Goal: Task Accomplishment & Management: Complete application form

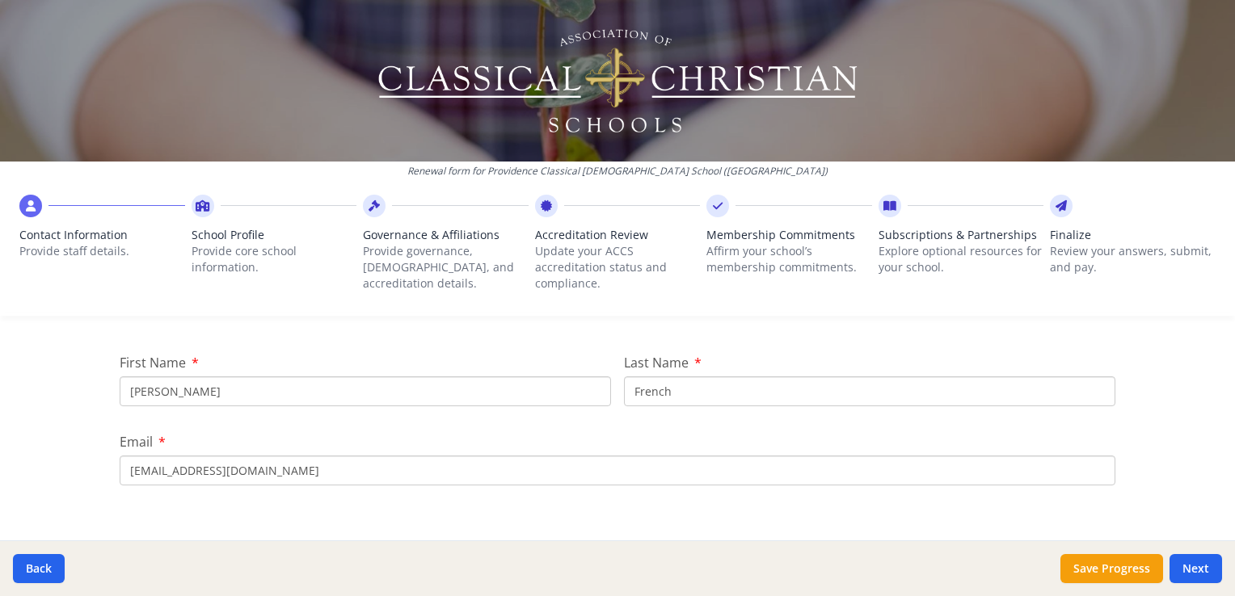
scroll to position [177, 0]
click at [221, 398] on input "[PERSON_NAME]" at bounding box center [365, 392] width 491 height 30
type input "J"
type input "[PERSON_NAME]"
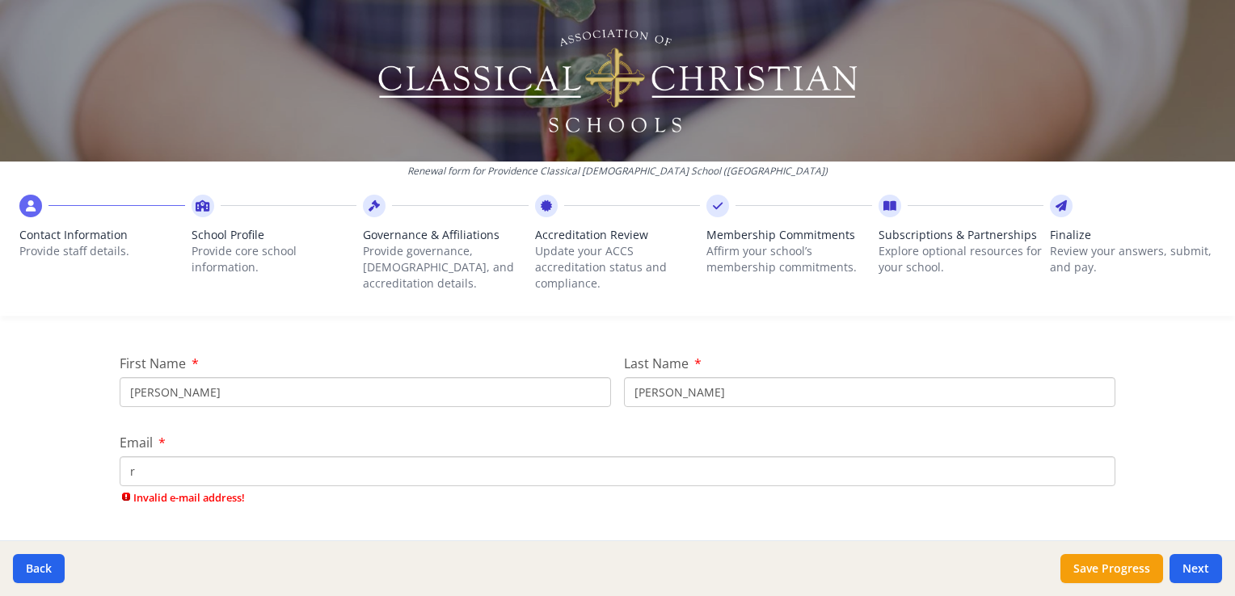
type input "[EMAIL_ADDRESS][DOMAIN_NAME]"
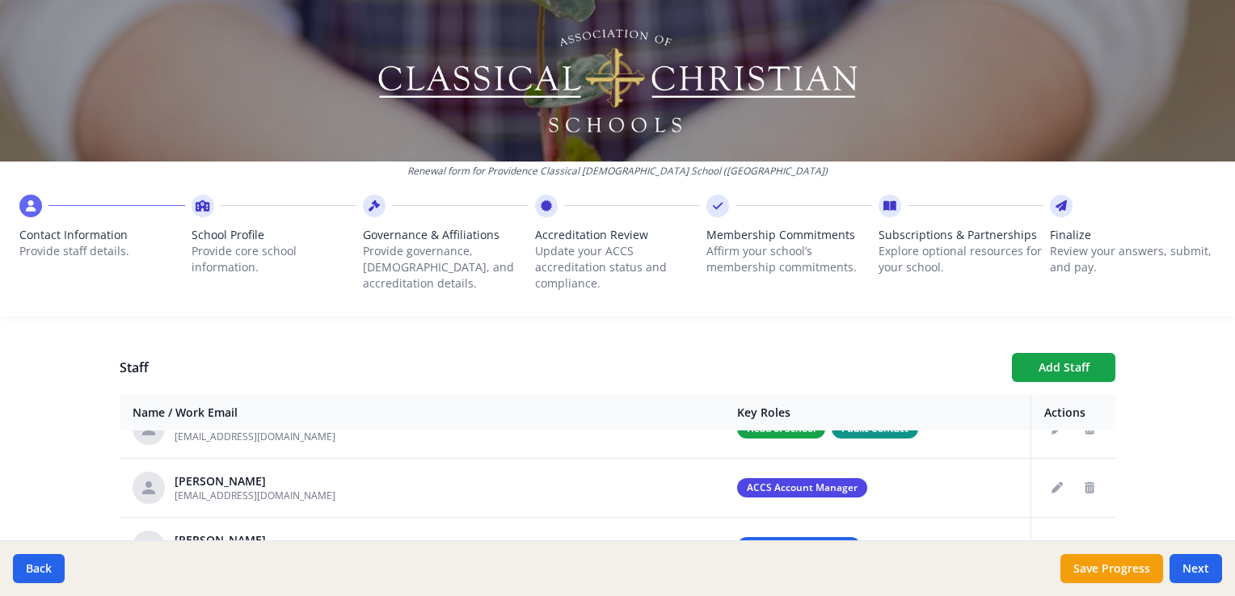
scroll to position [91, 0]
click at [1049, 485] on button "Edit staff" at bounding box center [1057, 488] width 26 height 26
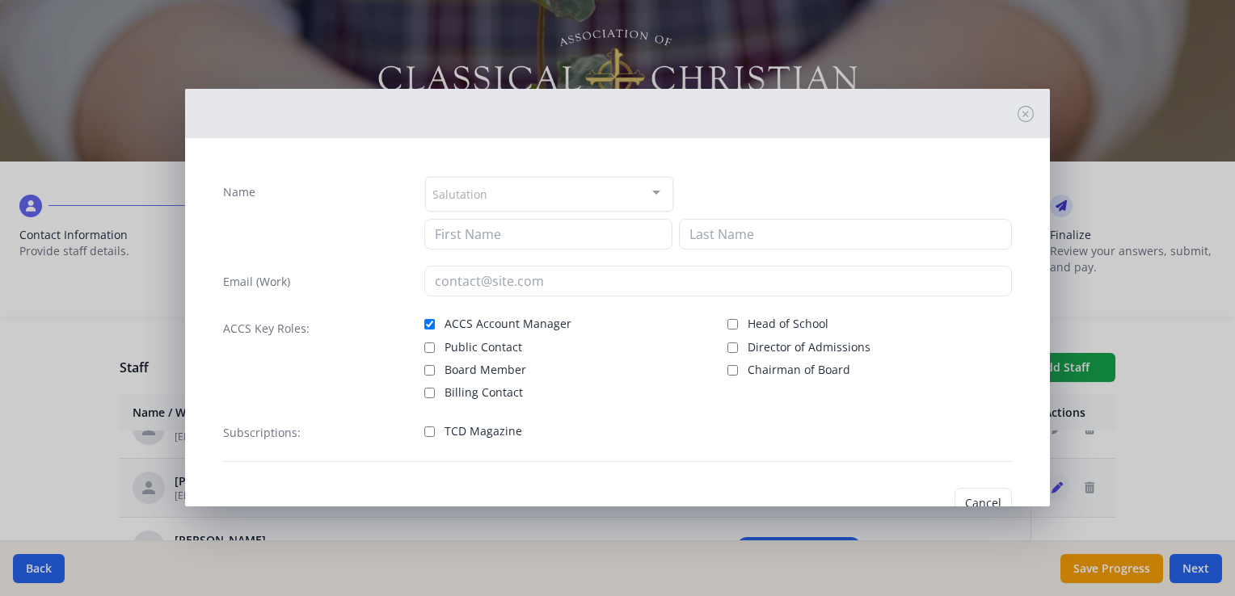
type input "[PERSON_NAME]"
type input "French"
type input "[EMAIL_ADDRESS][DOMAIN_NAME]"
checkbox input "true"
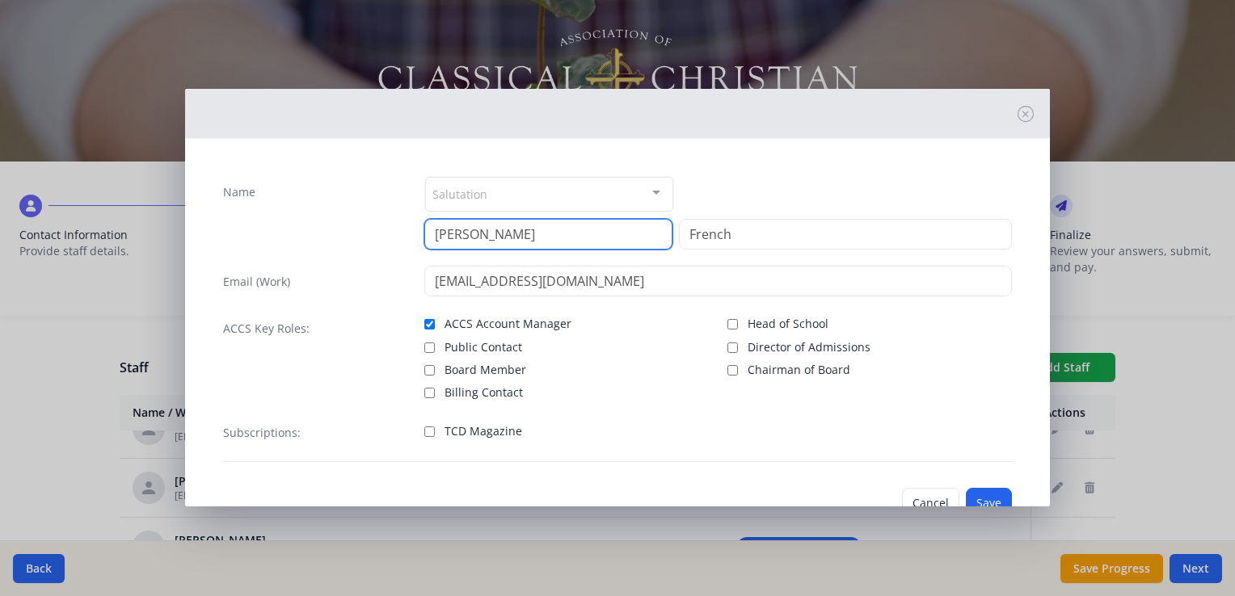
click at [533, 239] on input "[PERSON_NAME]" at bounding box center [548, 234] width 248 height 31
type input "J"
type input "[PERSON_NAME]"
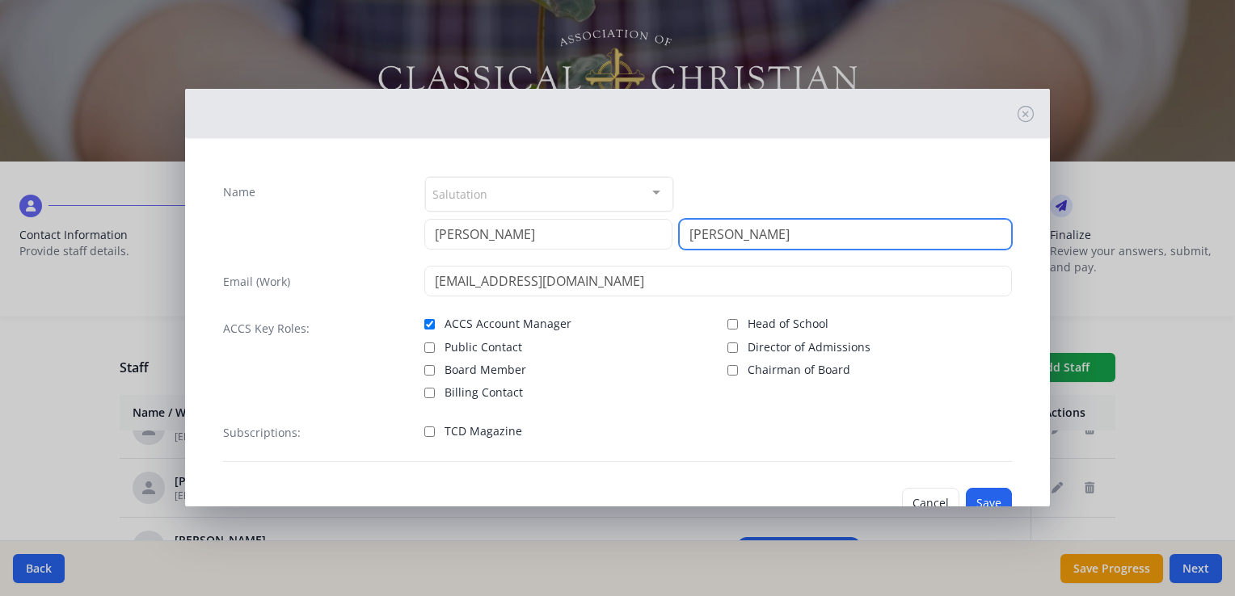
type input "[PERSON_NAME]"
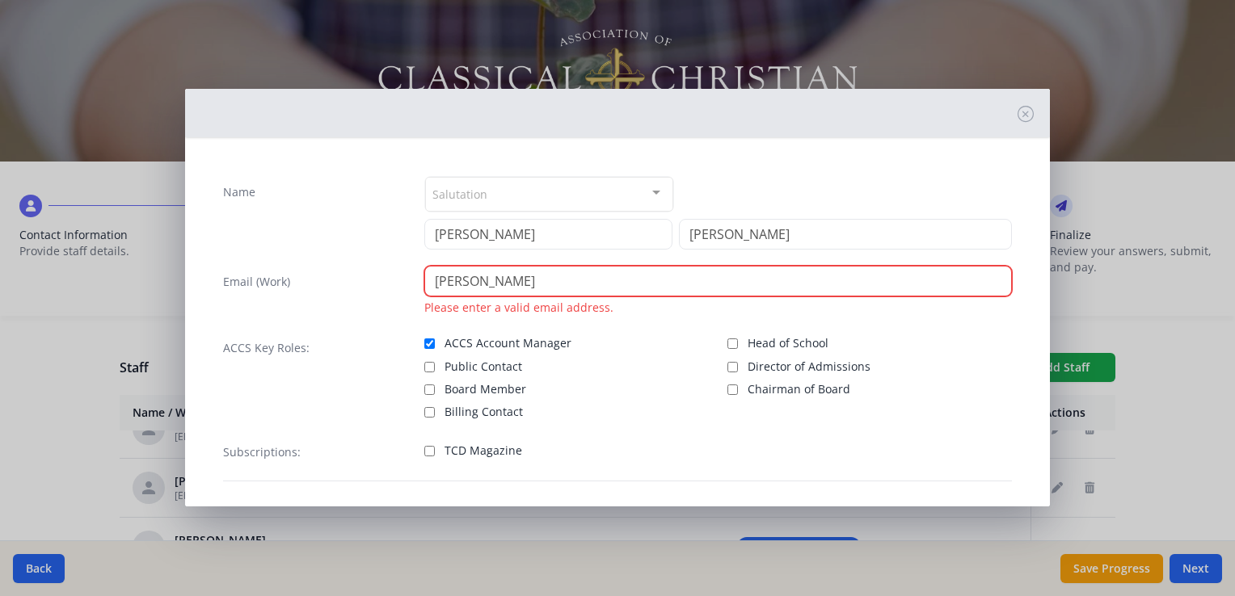
type input "[EMAIL_ADDRESS][DOMAIN_NAME]"
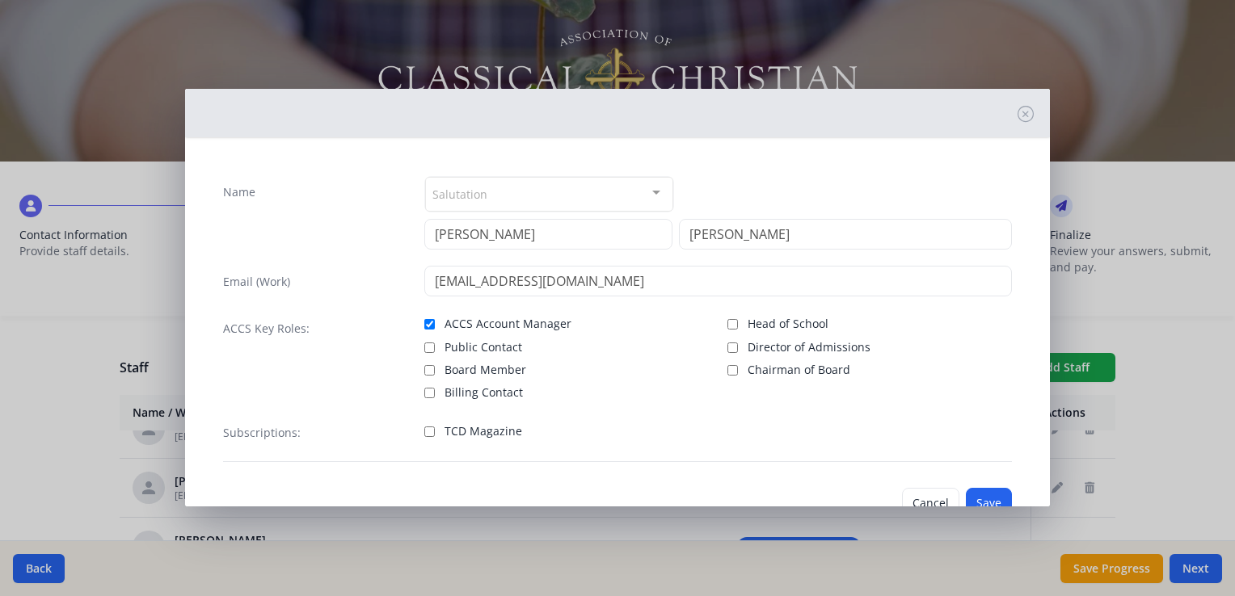
click at [870, 169] on div "Name Salutation Mr. Mrs. Ms. Dr. Rev. Fr. Esq. No elements found. Consider chan…" at bounding box center [617, 319] width 815 height 312
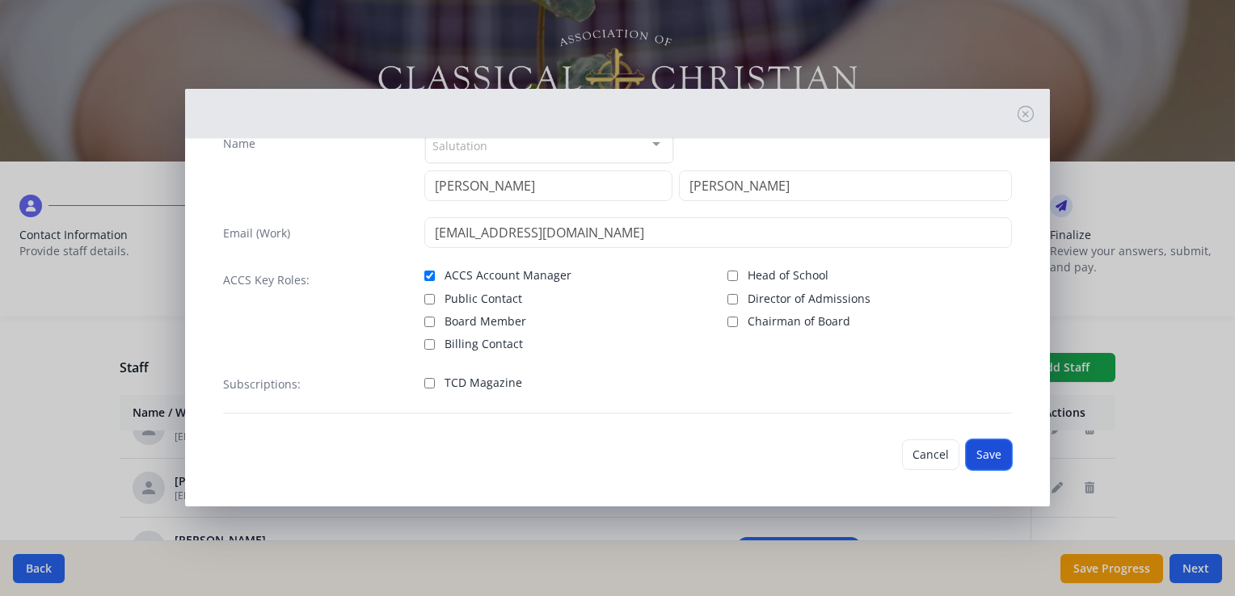
click at [991, 451] on button "Save" at bounding box center [989, 455] width 46 height 31
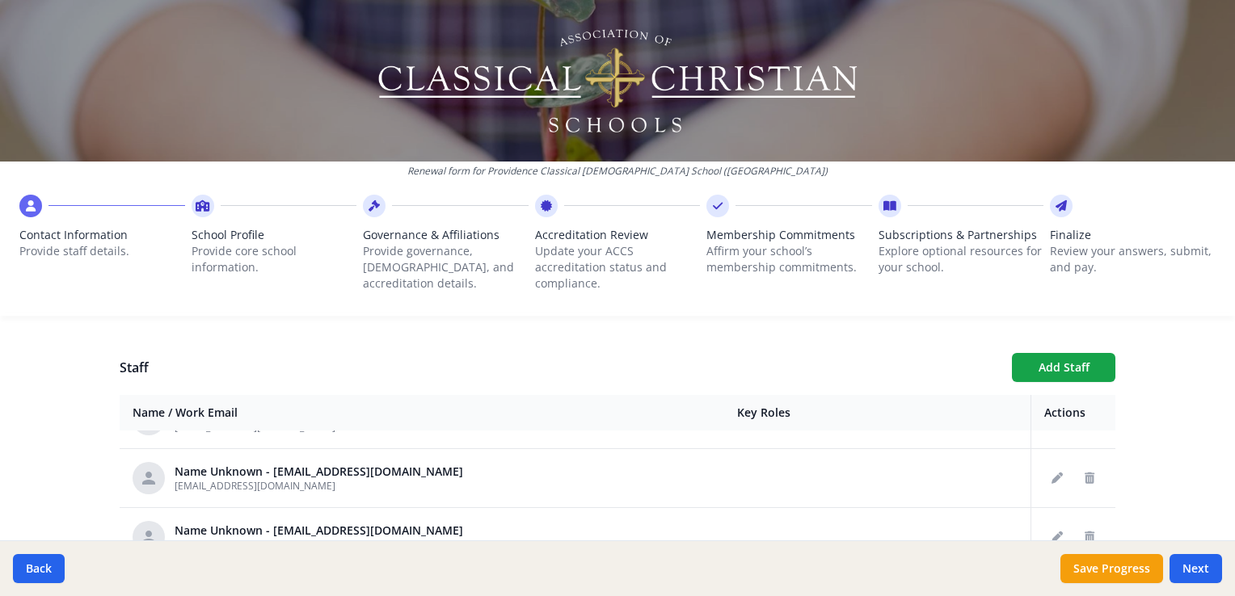
scroll to position [276, 0]
click at [1081, 478] on button "Delete staff" at bounding box center [1089, 479] width 26 height 26
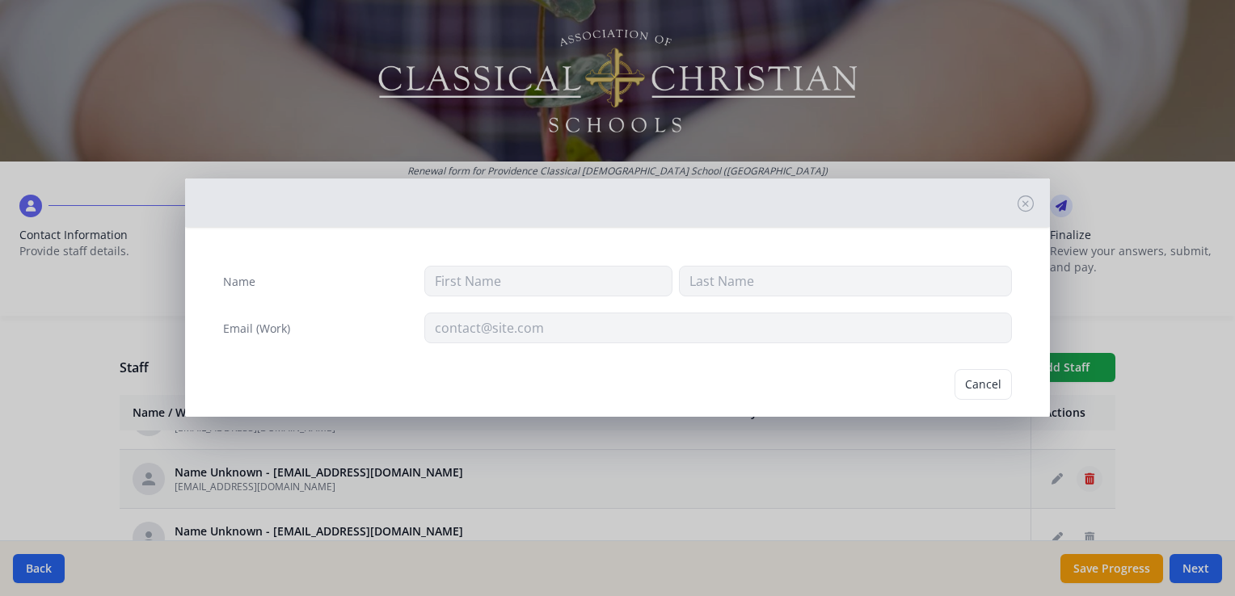
type input "[EMAIL_ADDRESS][DOMAIN_NAME]"
click at [971, 384] on button "Delete" at bounding box center [984, 384] width 56 height 31
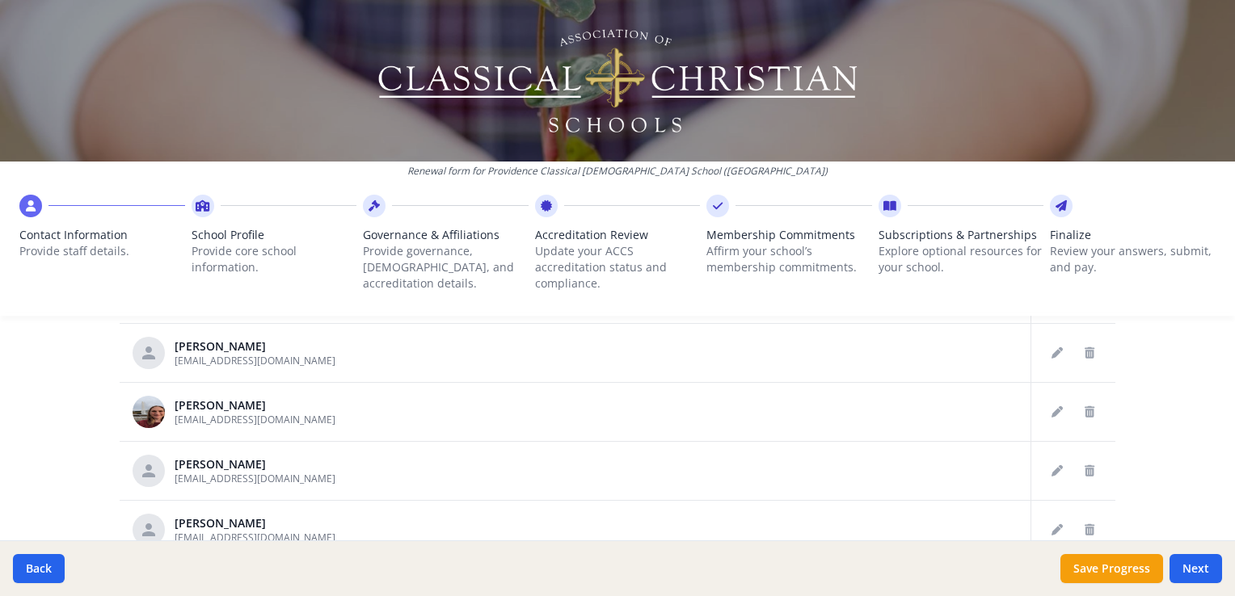
scroll to position [753, 0]
click at [495, 364] on div "[PERSON_NAME] [EMAIL_ADDRESS][DOMAIN_NAME]" at bounding box center [422, 355] width 579 height 32
click at [1051, 351] on icon "Edit staff" at bounding box center [1056, 354] width 11 height 11
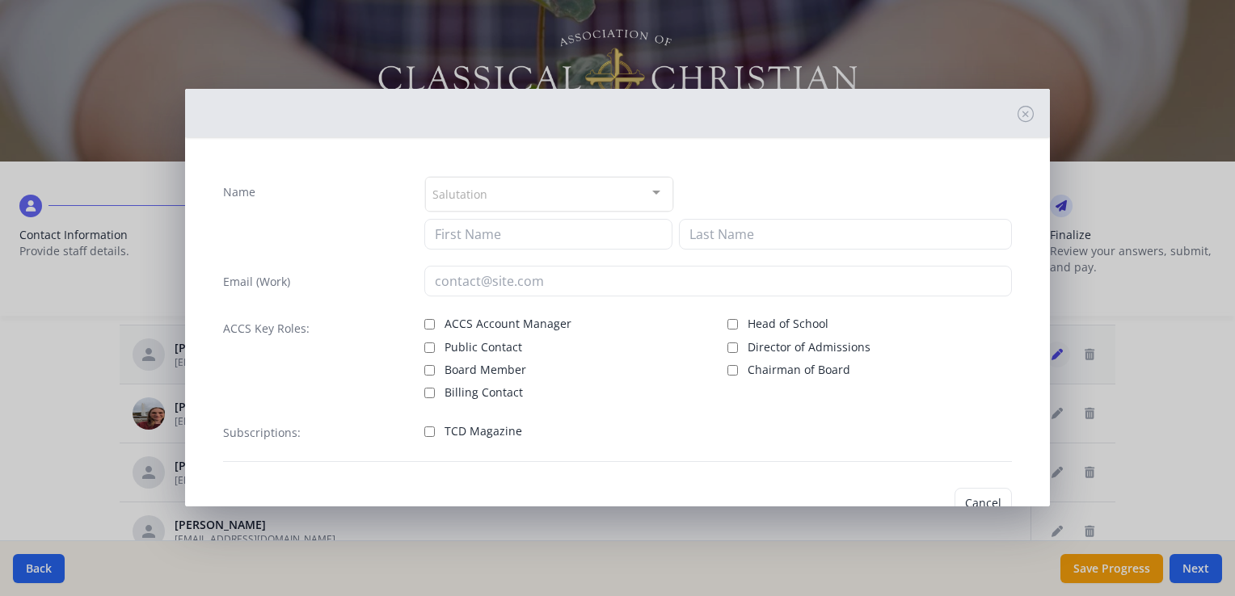
type input "[PERSON_NAME]"
type input "[EMAIL_ADDRESS][DOMAIN_NAME]"
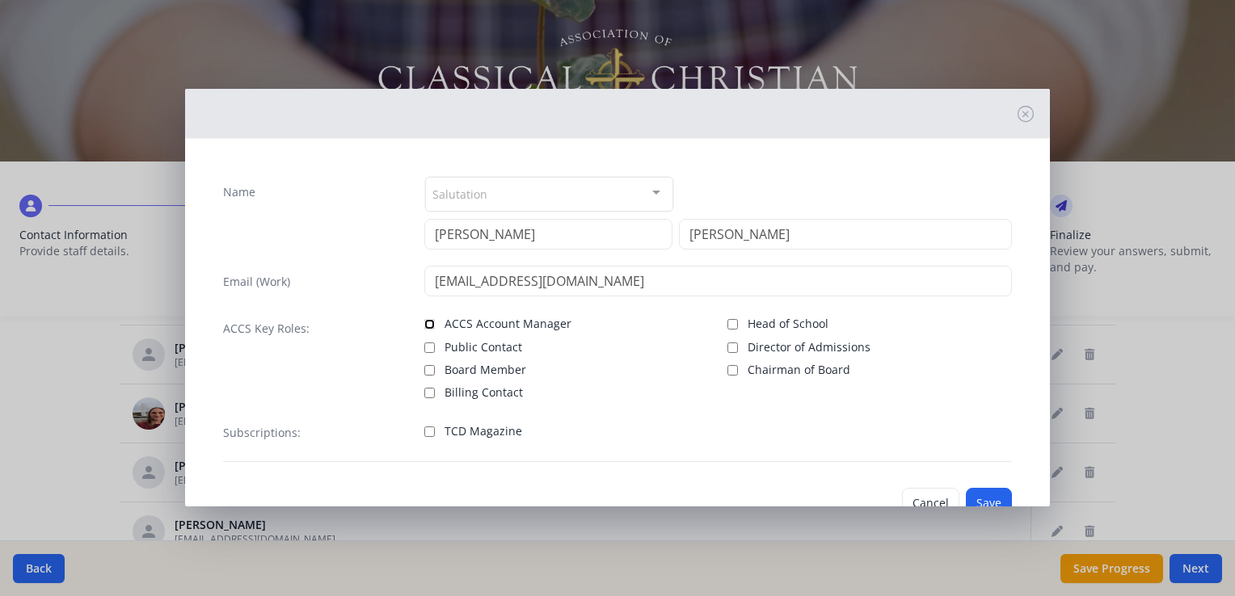
click at [427, 319] on input "ACCS Account Manager" at bounding box center [429, 324] width 11 height 11
checkbox input "true"
click at [977, 506] on div "Name Salutation Mr. Mrs. Ms. Dr. Rev. Fr. Esq. No elements found. Consider chan…" at bounding box center [617, 298] width 1235 height 596
click at [979, 494] on button "Save" at bounding box center [989, 503] width 46 height 31
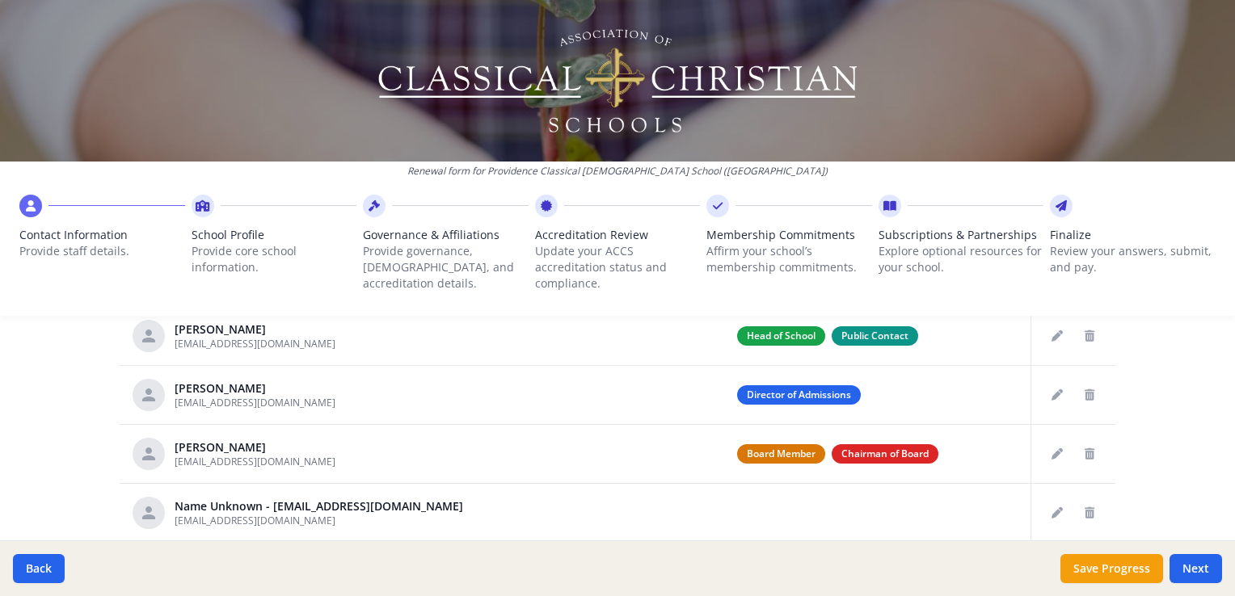
scroll to position [124, 0]
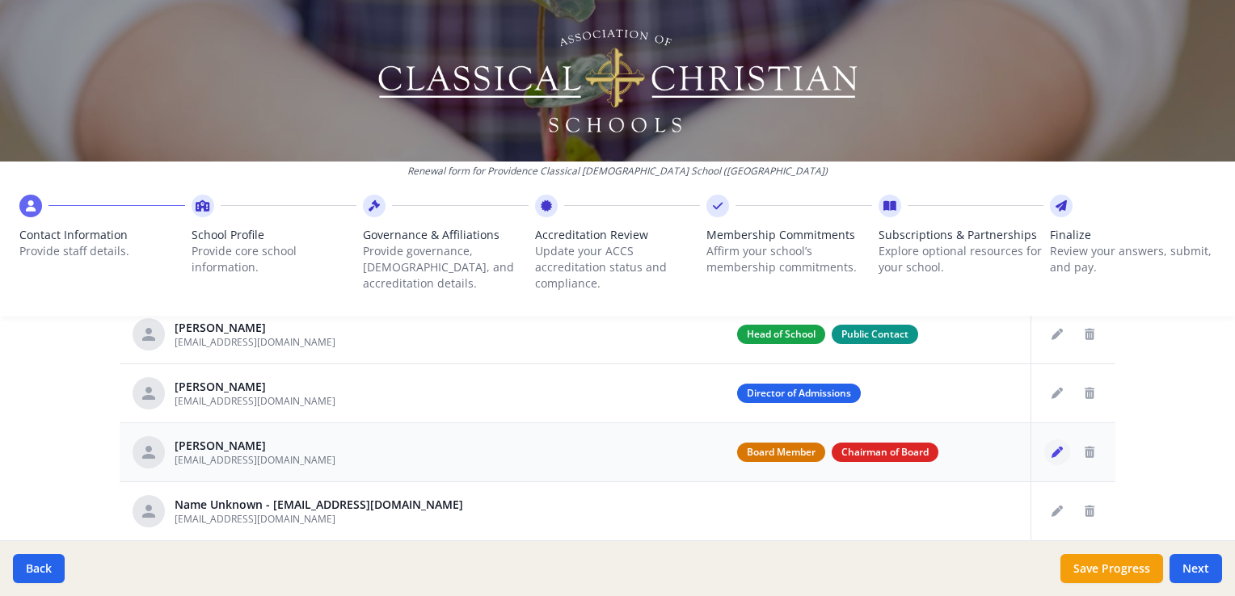
click at [1051, 447] on icon "Edit staff" at bounding box center [1056, 452] width 11 height 11
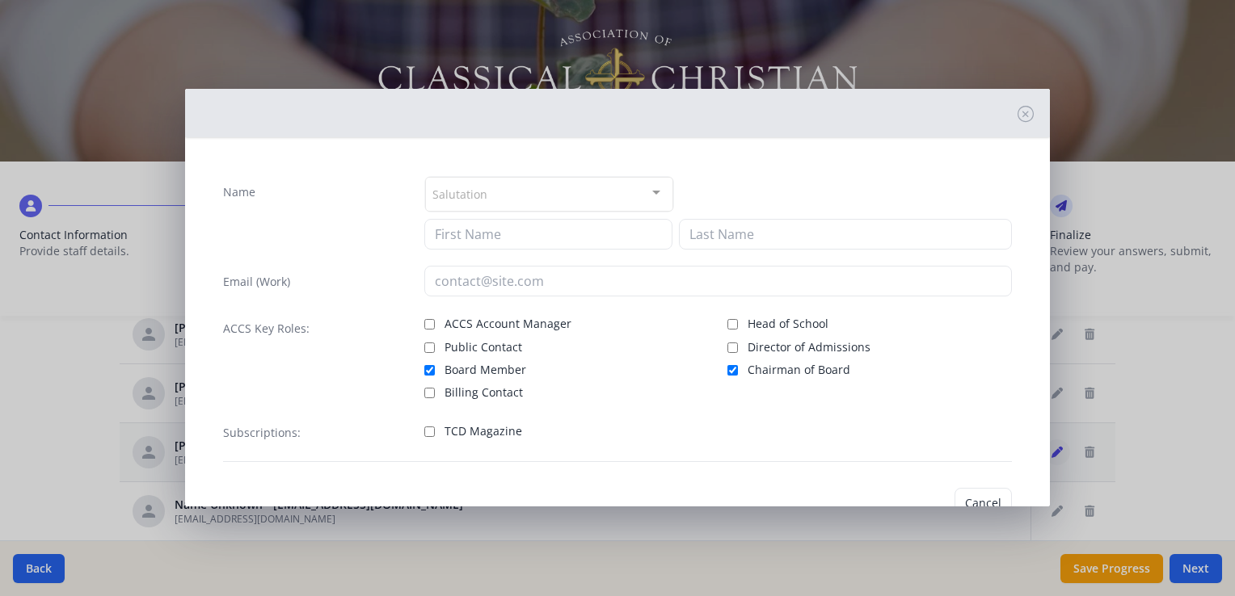
type input "[PERSON_NAME]"
type input "Ness"
type input "[EMAIL_ADDRESS][DOMAIN_NAME]"
checkbox input "true"
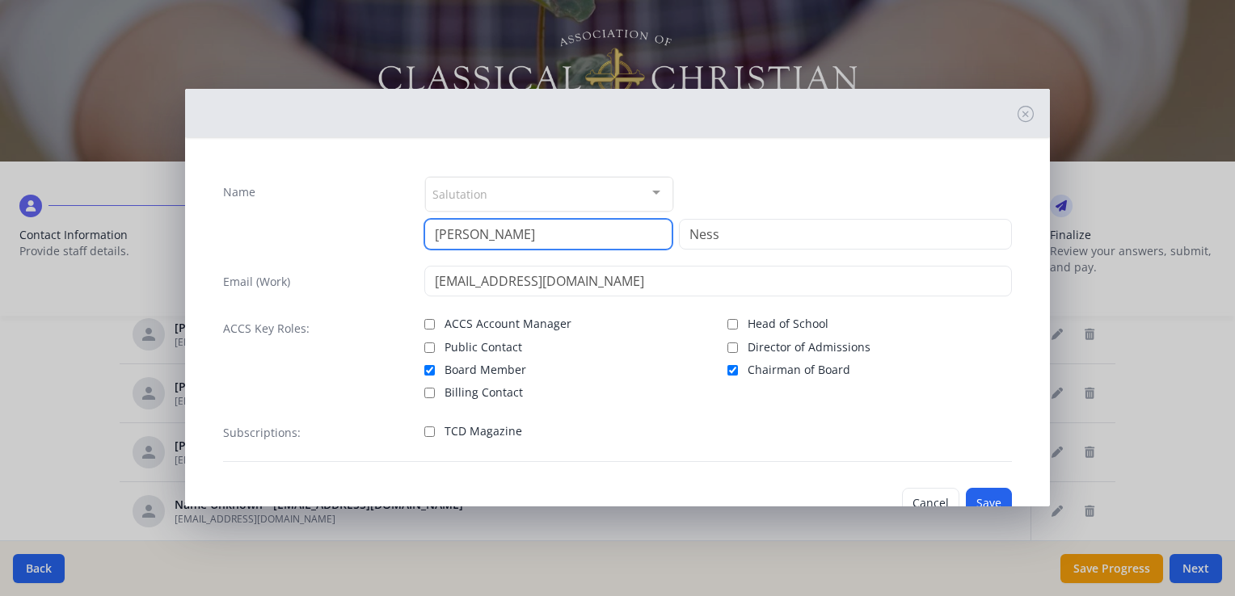
click at [604, 230] on input "[PERSON_NAME]" at bounding box center [548, 234] width 248 height 31
type input "G"
type input "[PERSON_NAME]"
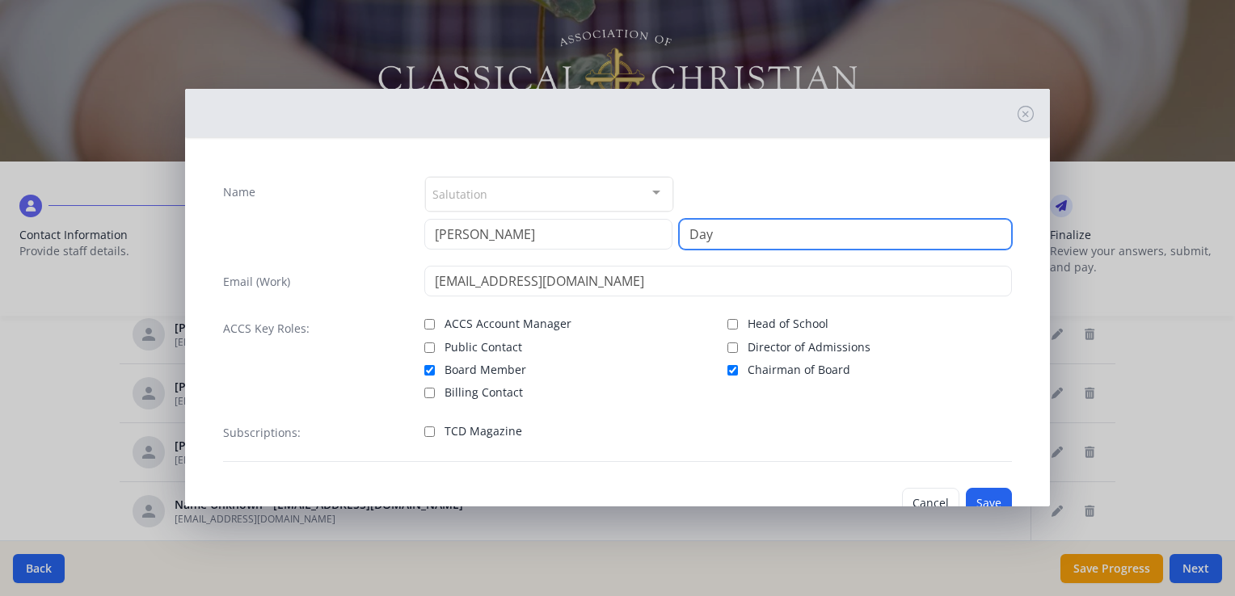
type input "Day"
click at [583, 402] on div "Name Salutation Mr. Mrs. Ms. Dr. Rev. Fr. Esq. No elements found. Consider chan…" at bounding box center [617, 319] width 815 height 312
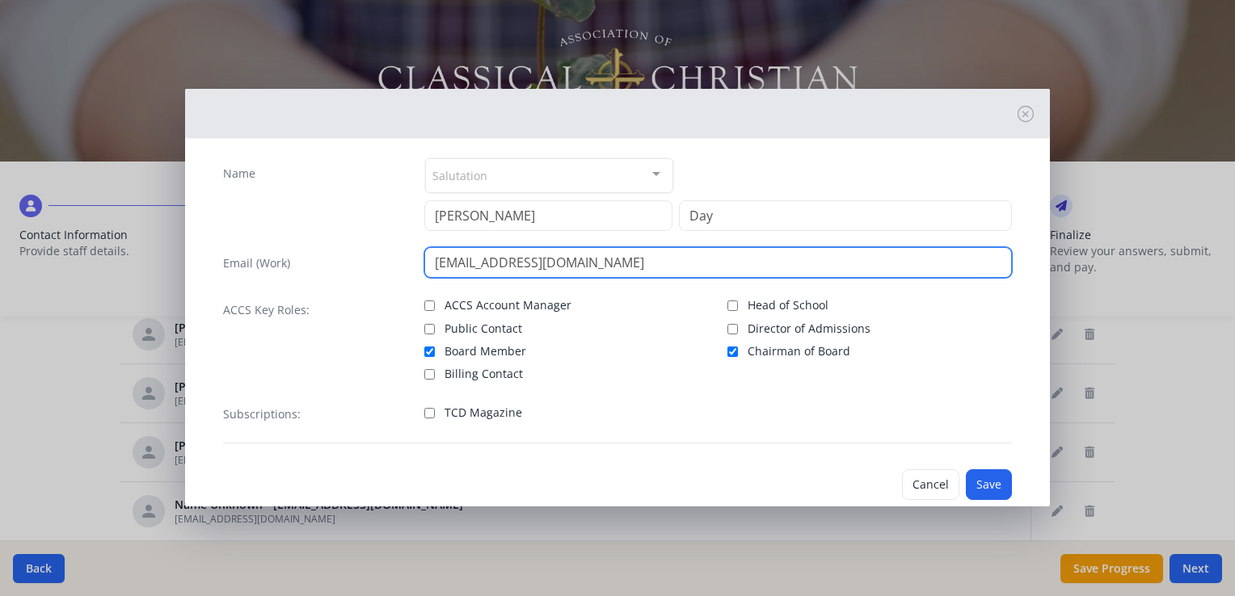
click at [579, 257] on input "[EMAIL_ADDRESS][DOMAIN_NAME]" at bounding box center [717, 262] width 587 height 31
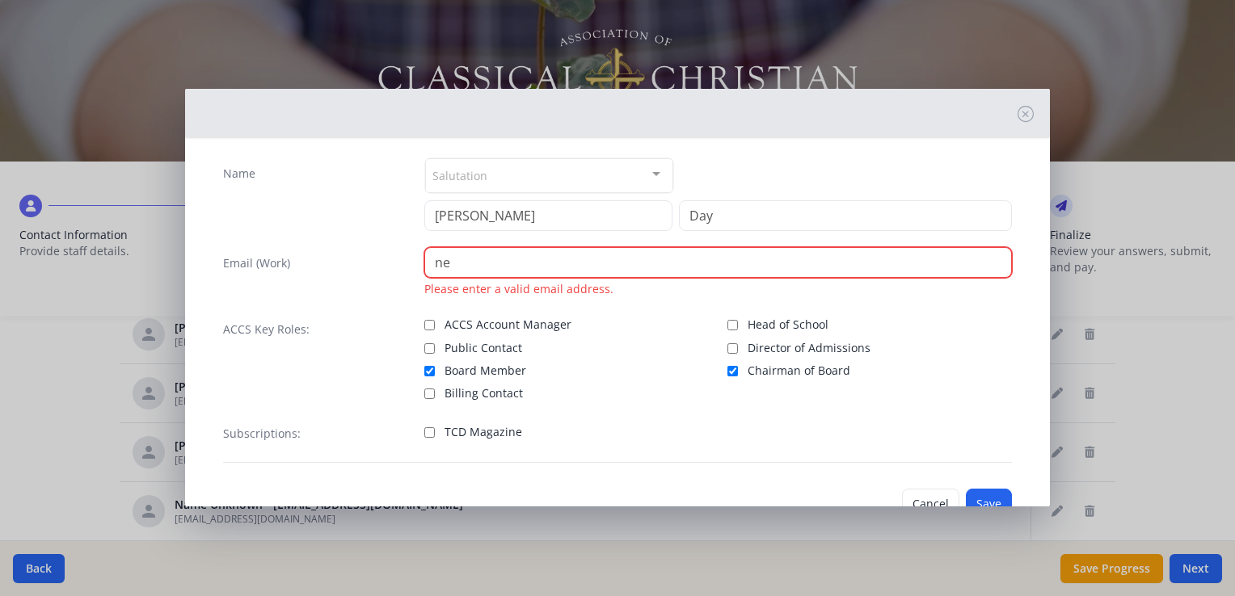
type input "n"
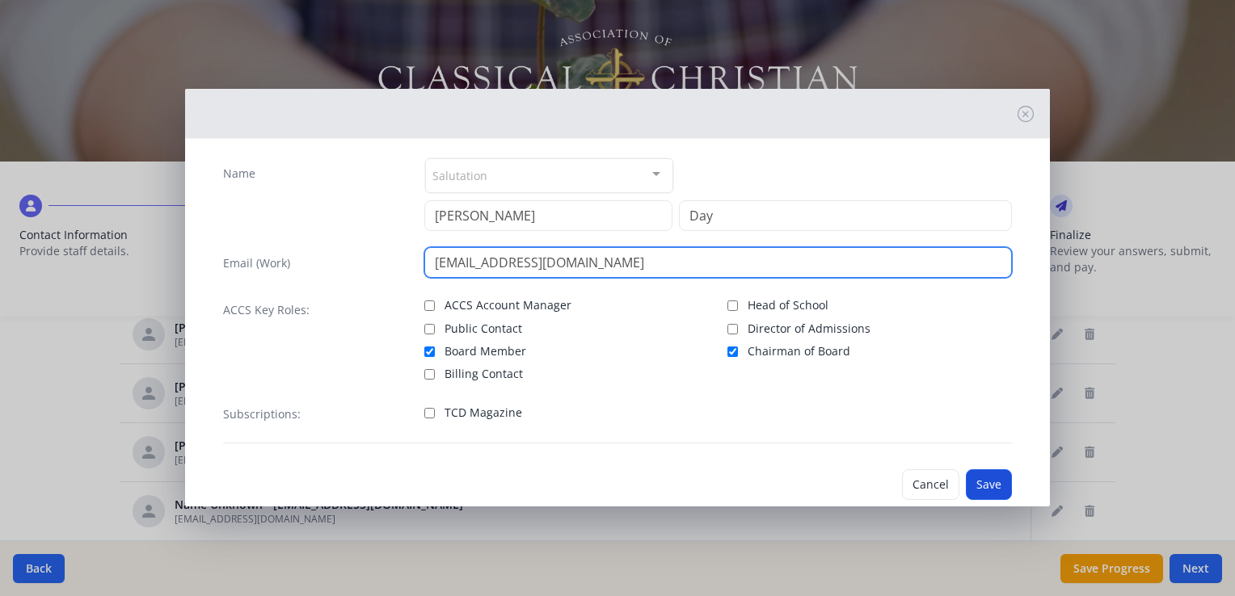
type input "[EMAIL_ADDRESS][DOMAIN_NAME]"
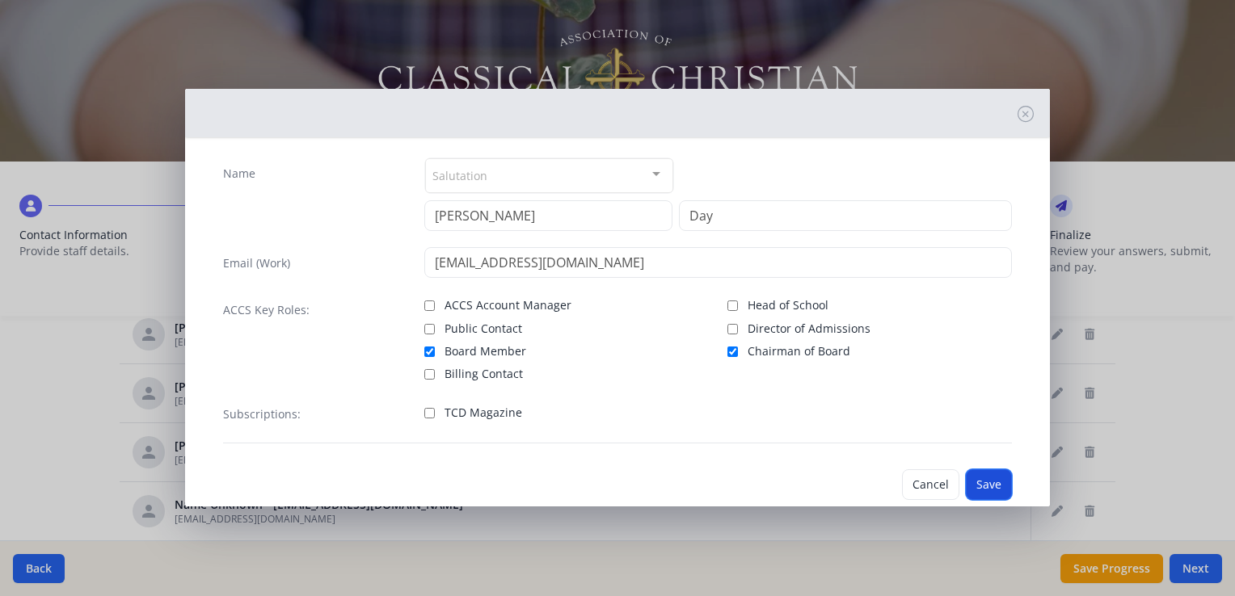
click at [986, 478] on button "Save" at bounding box center [989, 484] width 46 height 31
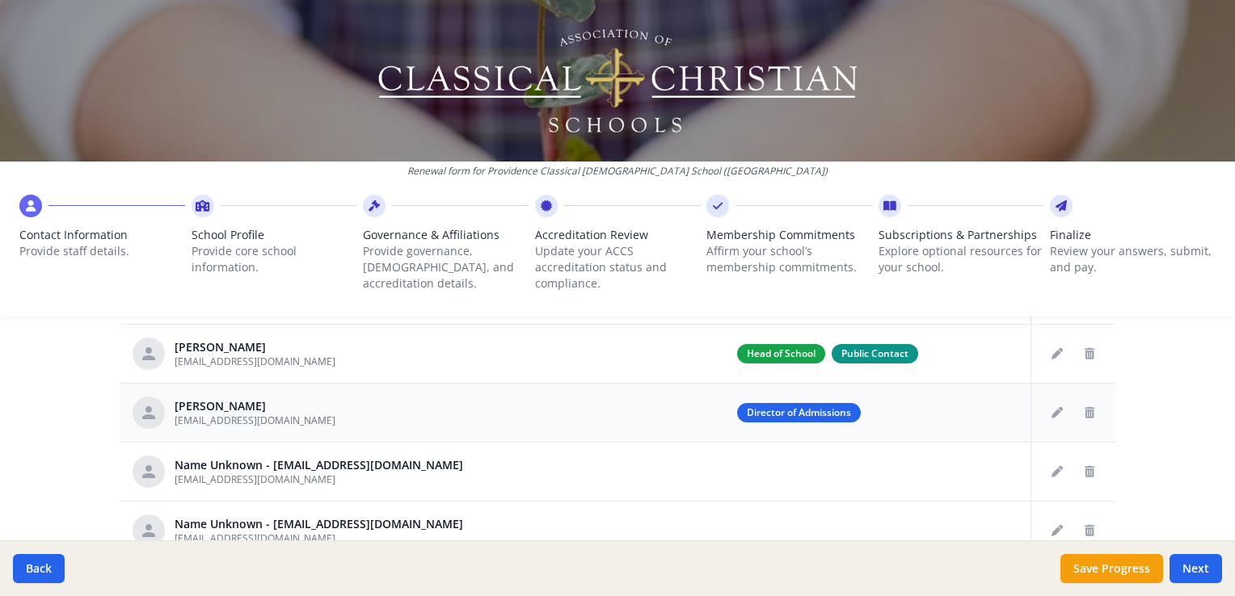
scroll to position [165, 0]
click at [1132, 575] on button "Save Progress" at bounding box center [1111, 568] width 103 height 29
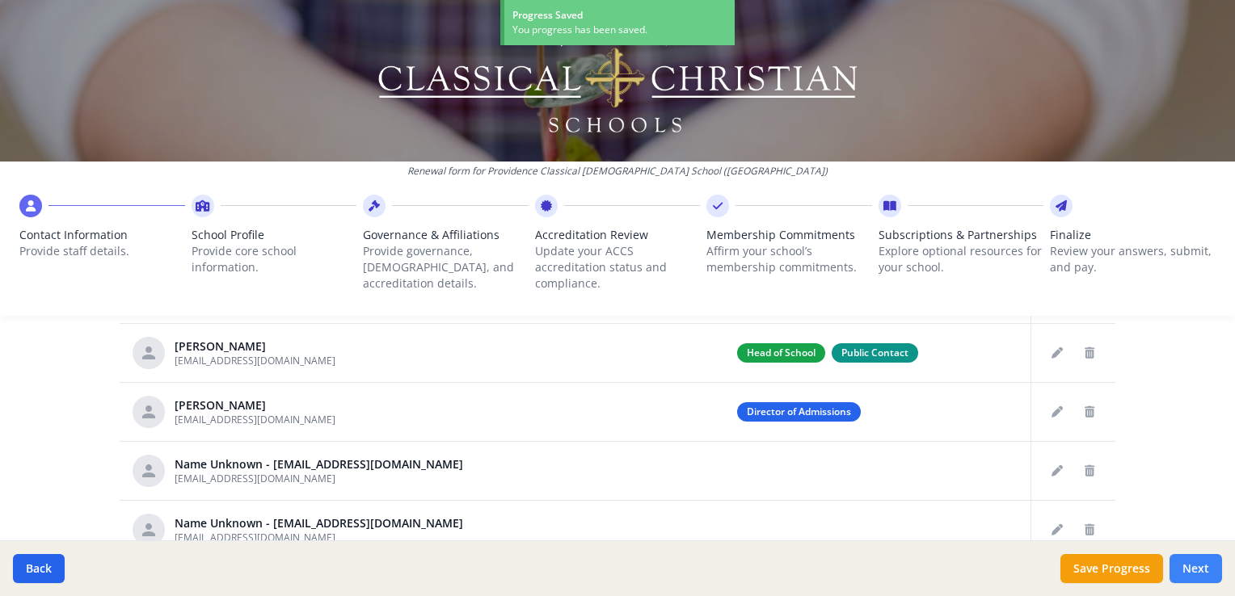
click at [1183, 579] on button "Next" at bounding box center [1195, 568] width 53 height 29
type input "[PHONE_NUMBER]"
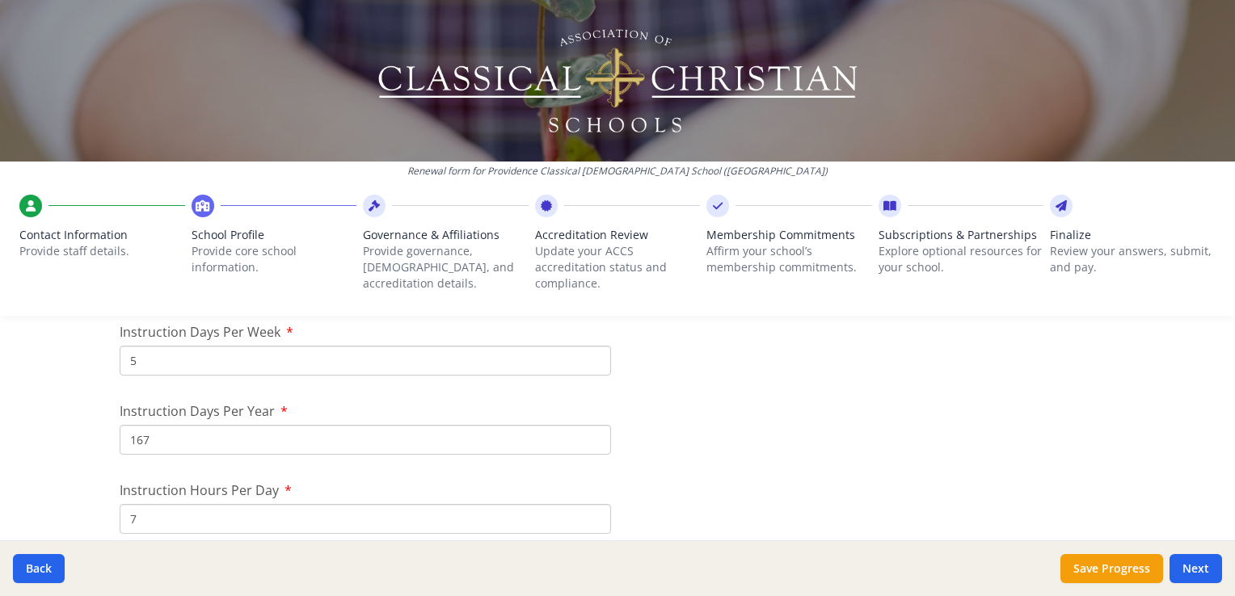
scroll to position [1396, 0]
click at [265, 448] on input "167" at bounding box center [365, 440] width 491 height 30
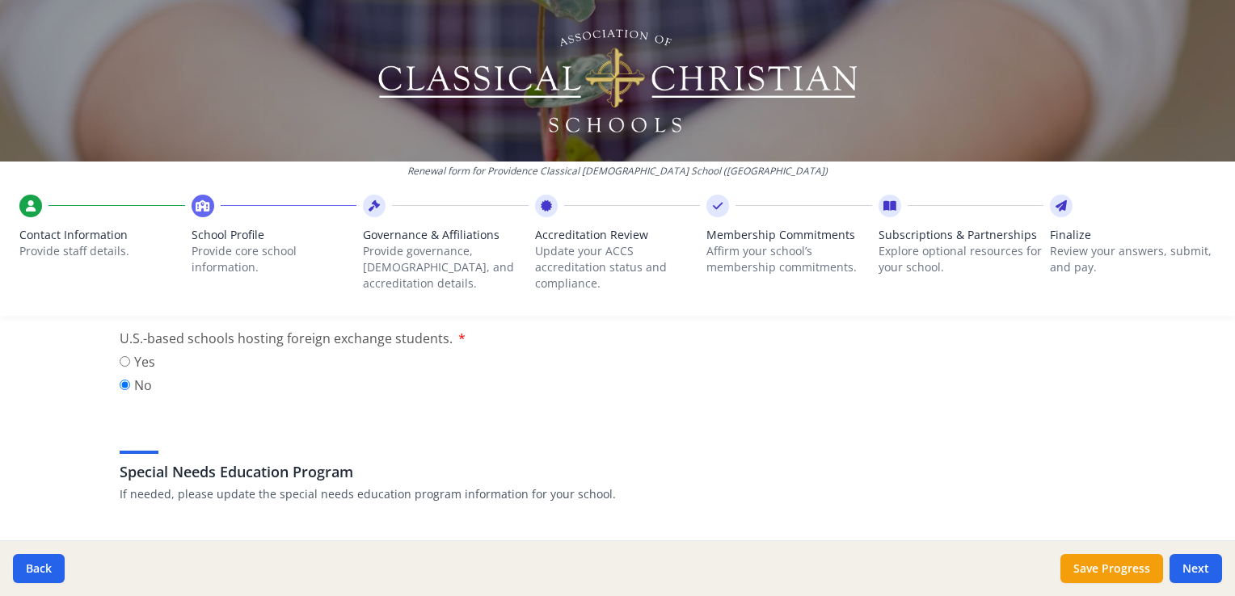
scroll to position [1741, 0]
type input "166"
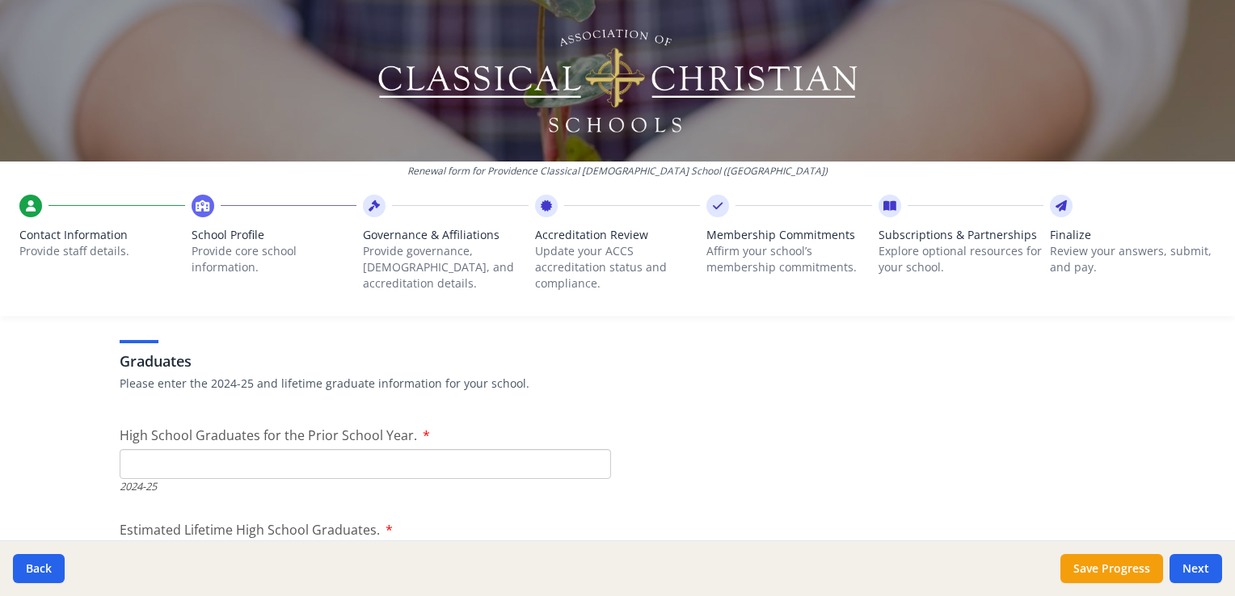
scroll to position [2266, 0]
click at [578, 461] on input "High School Graduates for the Prior School Year." at bounding box center [365, 463] width 491 height 30
type input "19"
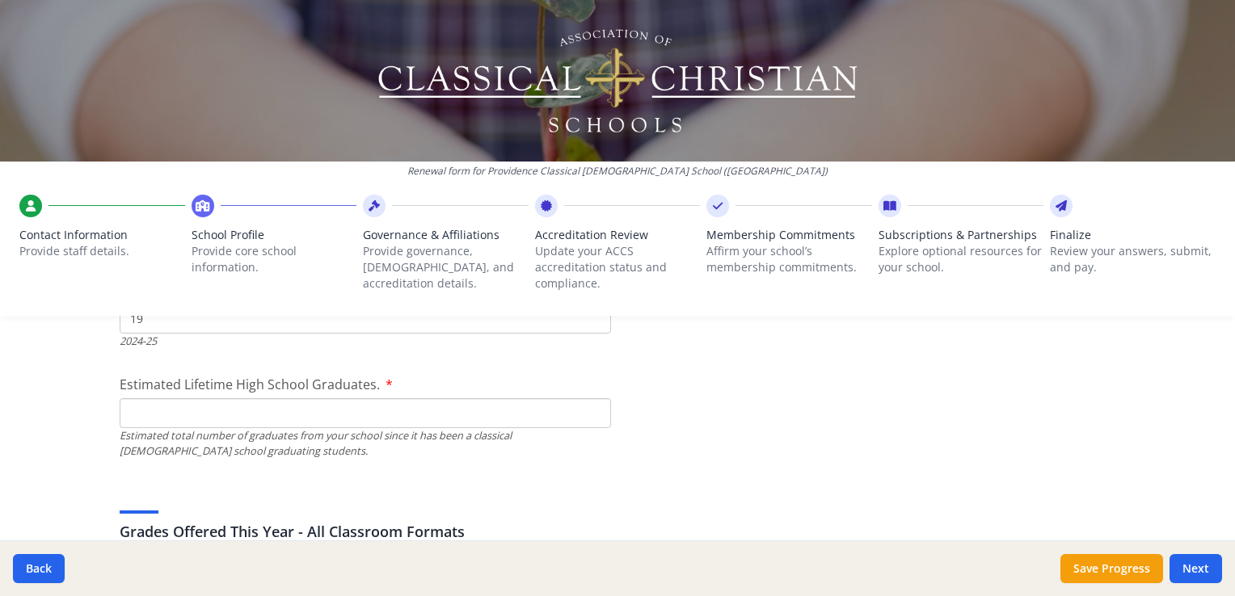
scroll to position [2411, 0]
click at [554, 412] on input "Estimated Lifetime High School Graduates." at bounding box center [365, 413] width 491 height 30
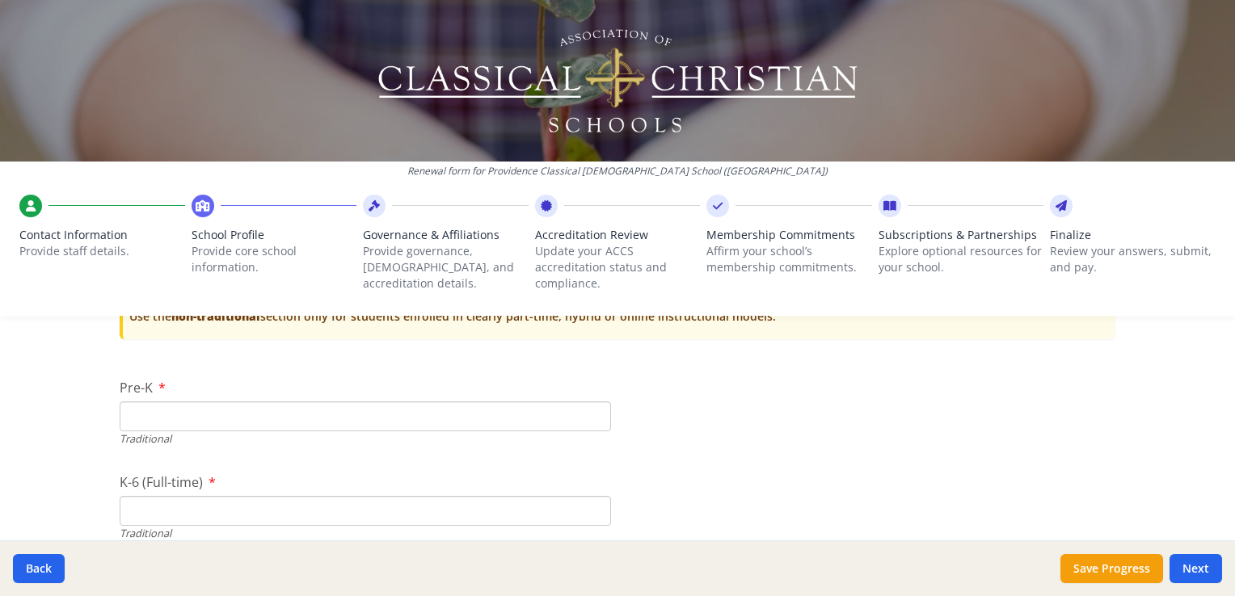
scroll to position [3342, 0]
type input "183"
click at [276, 426] on input "Pre-K" at bounding box center [365, 417] width 491 height 30
type input "12"
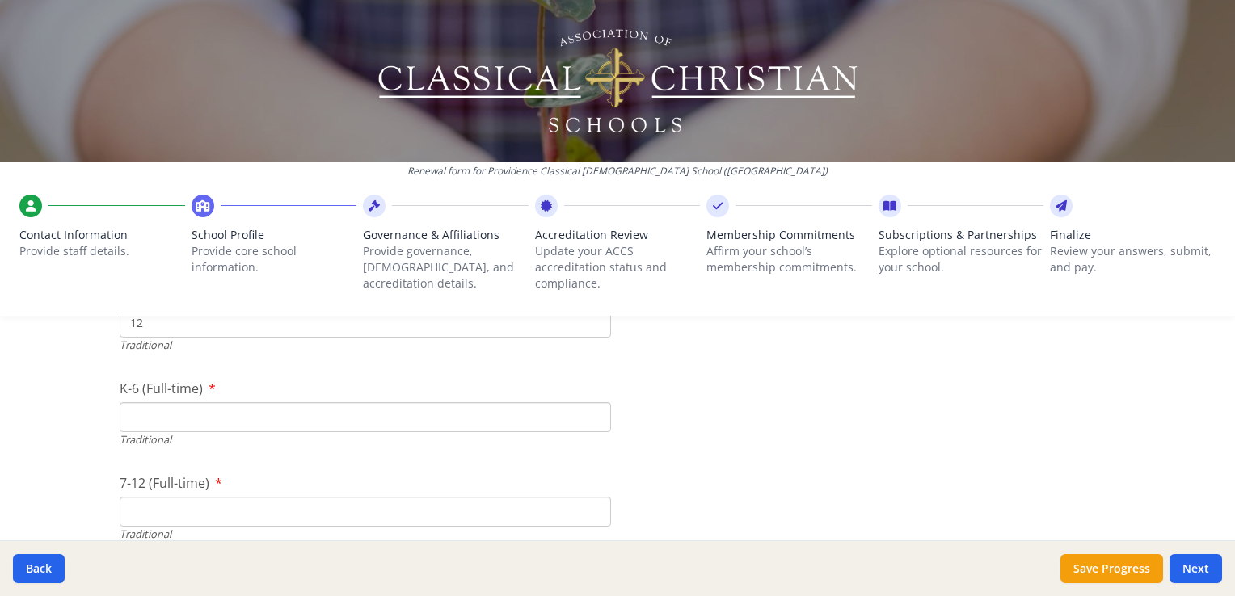
scroll to position [3436, 0]
click at [204, 417] on input "K-6 (Full-time)" at bounding box center [365, 417] width 491 height 30
type input "205"
click at [221, 502] on input "7-12 (Full-time)" at bounding box center [365, 512] width 491 height 30
click at [310, 509] on input "7-12 (Full-time)" at bounding box center [365, 512] width 491 height 30
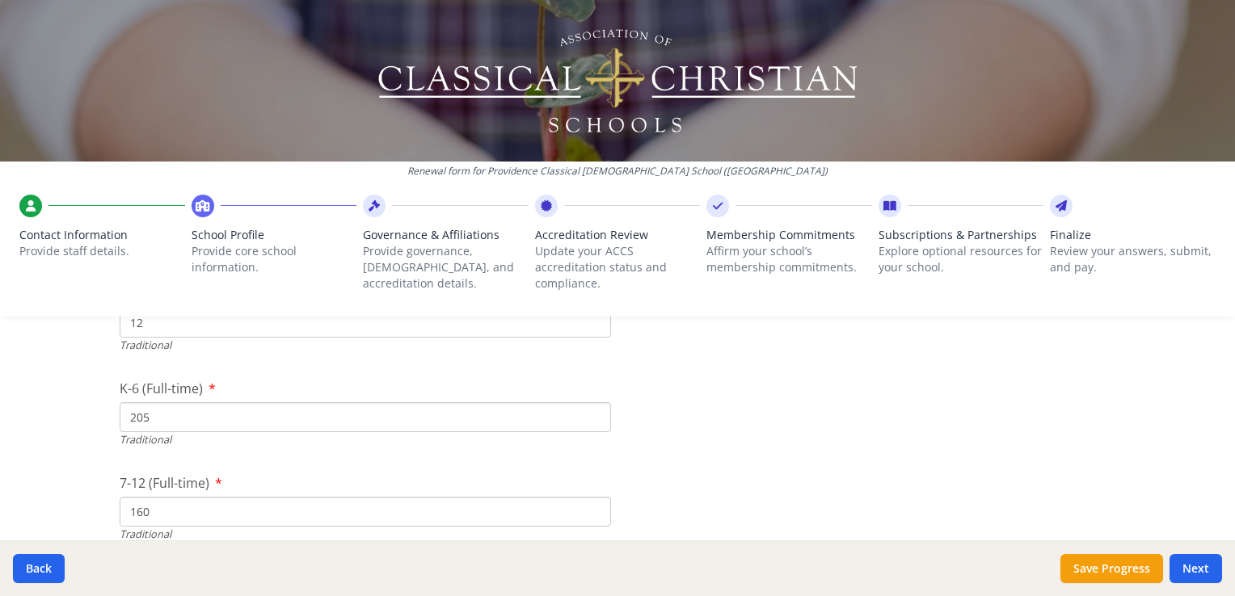
type input "160"
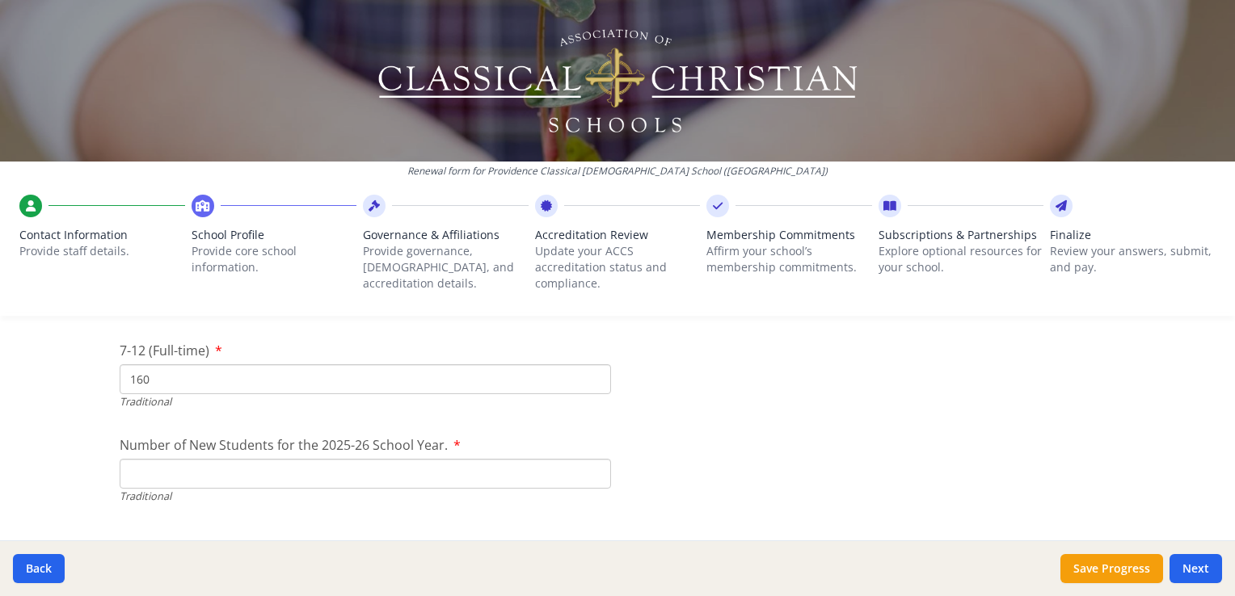
scroll to position [3569, 0]
type input "0"
click at [585, 478] on input "0" at bounding box center [365, 474] width 491 height 30
click at [1103, 571] on button "Save Progress" at bounding box center [1111, 568] width 103 height 29
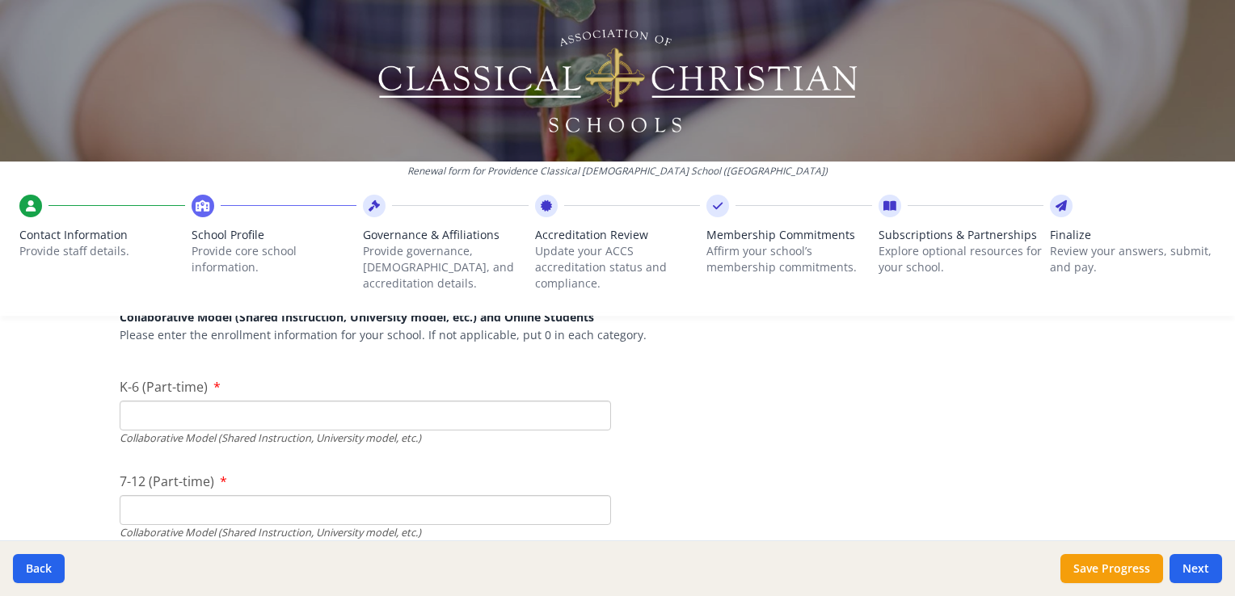
scroll to position [3816, 0]
click at [543, 425] on input "K-6 (Part-time)" at bounding box center [365, 417] width 491 height 30
type input "0"
click at [524, 503] on input "7-12 (Part-time)" at bounding box center [365, 511] width 491 height 30
type input "0"
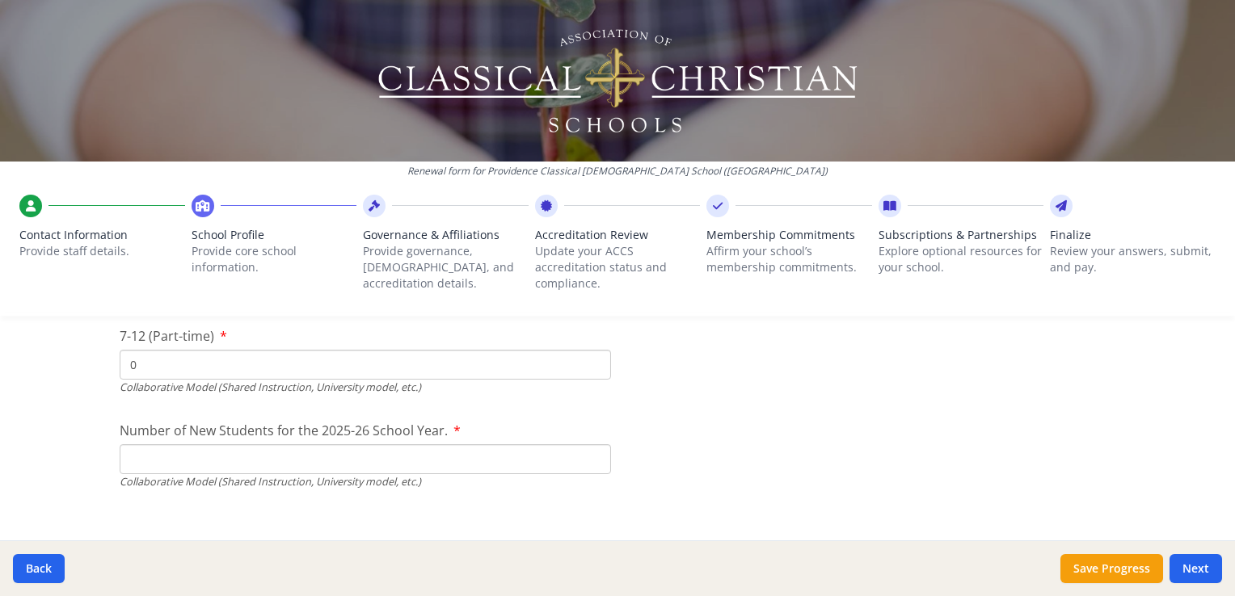
scroll to position [3968, 0]
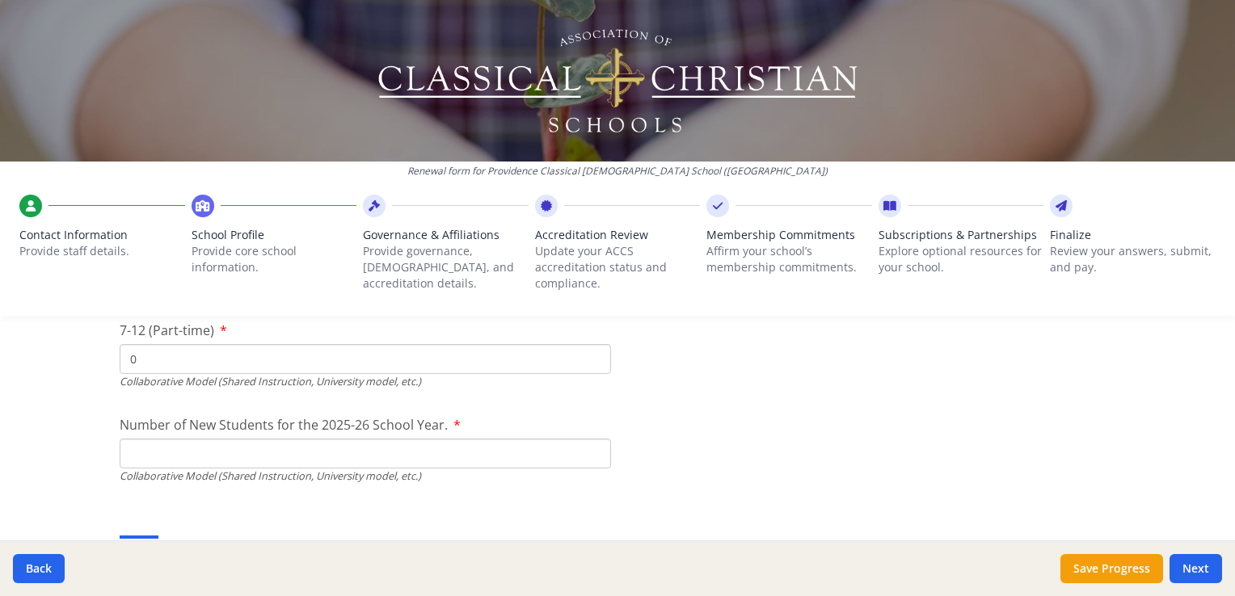
click at [511, 90] on input "Number of New Students for the 2025-26 School Year." at bounding box center [365, 75] width 491 height 30
type input "0"
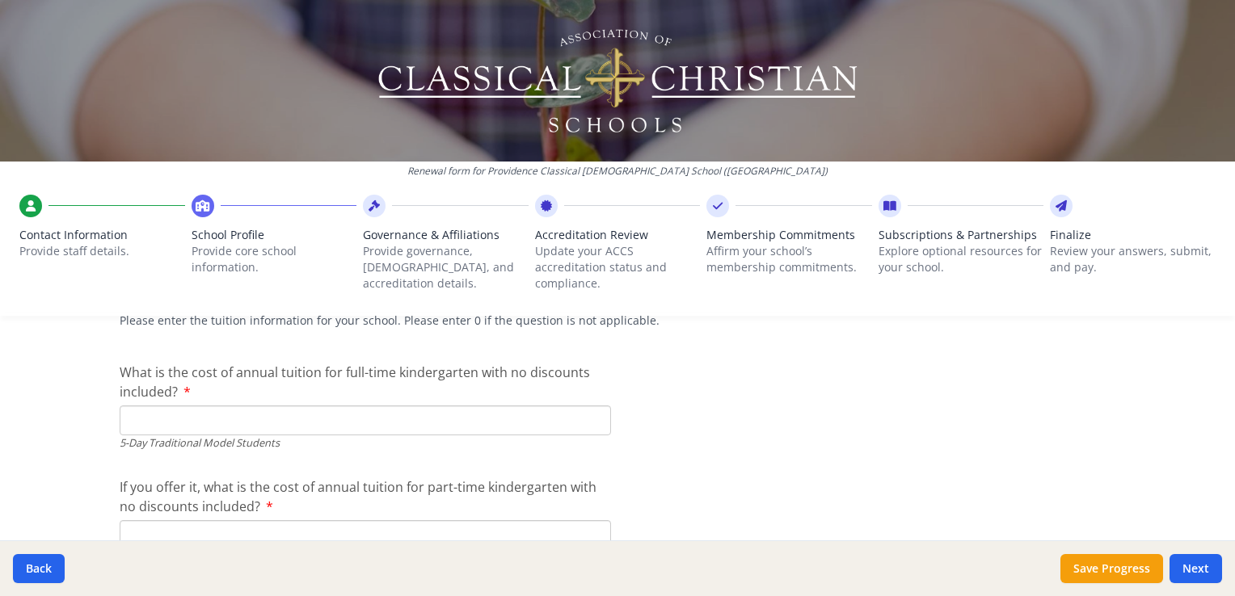
scroll to position [4225, 0]
click at [1127, 573] on button "Save Progress" at bounding box center [1111, 568] width 103 height 29
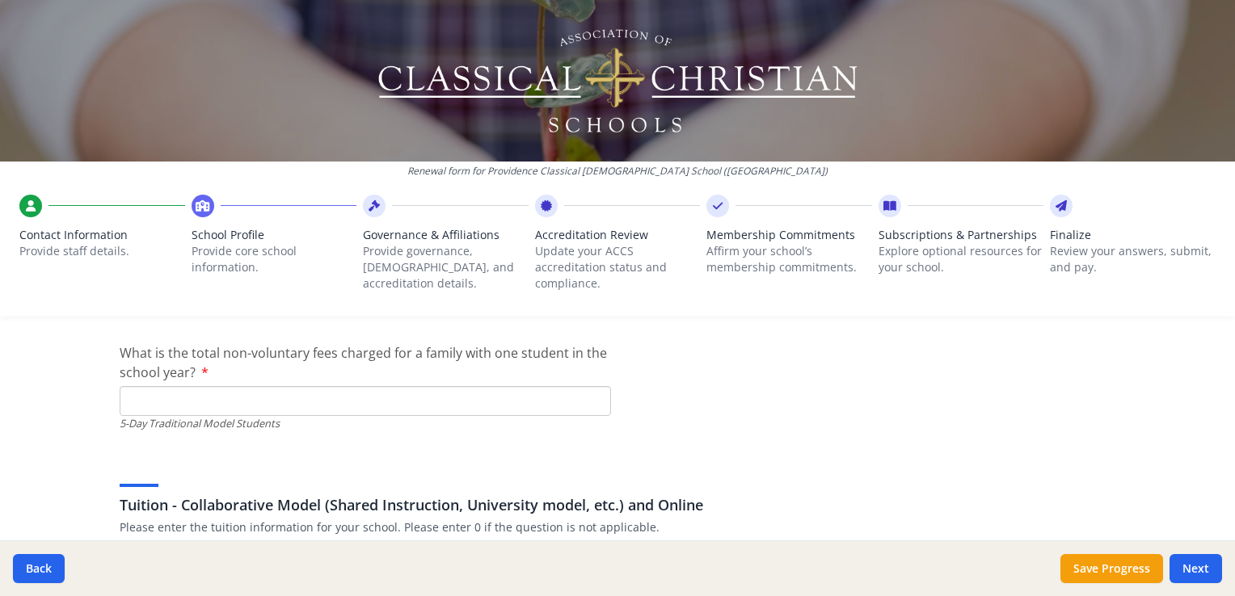
scroll to position [4903, 0]
